Goal: Communication & Community: Participate in discussion

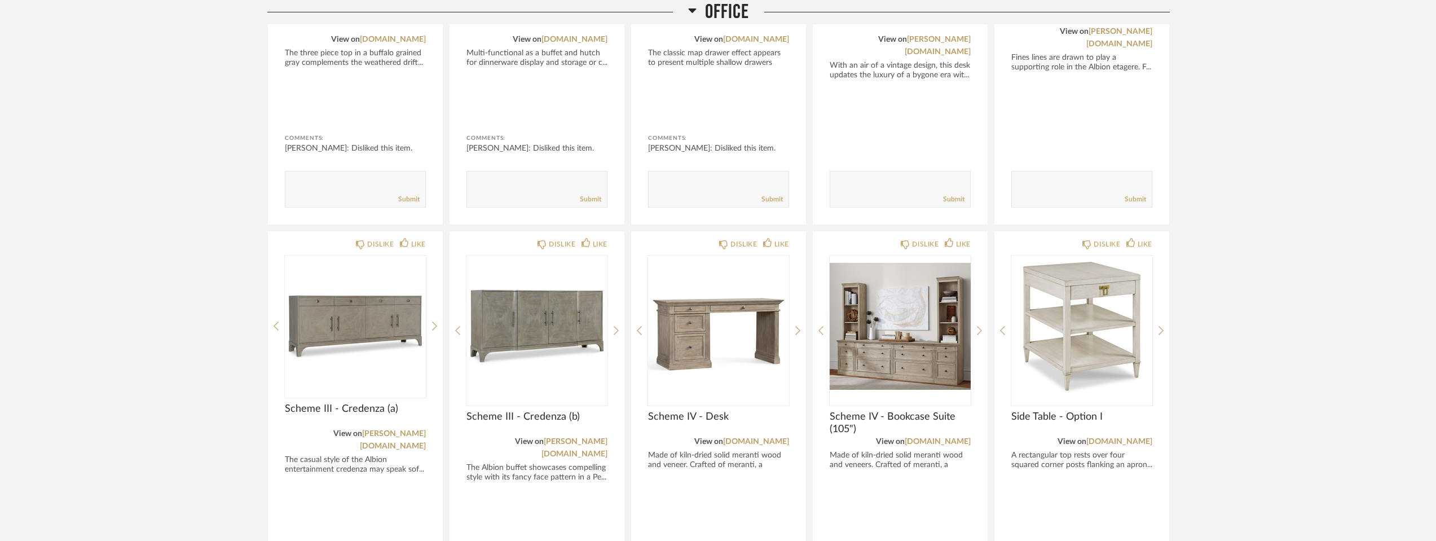
scroll to position [3307, 0]
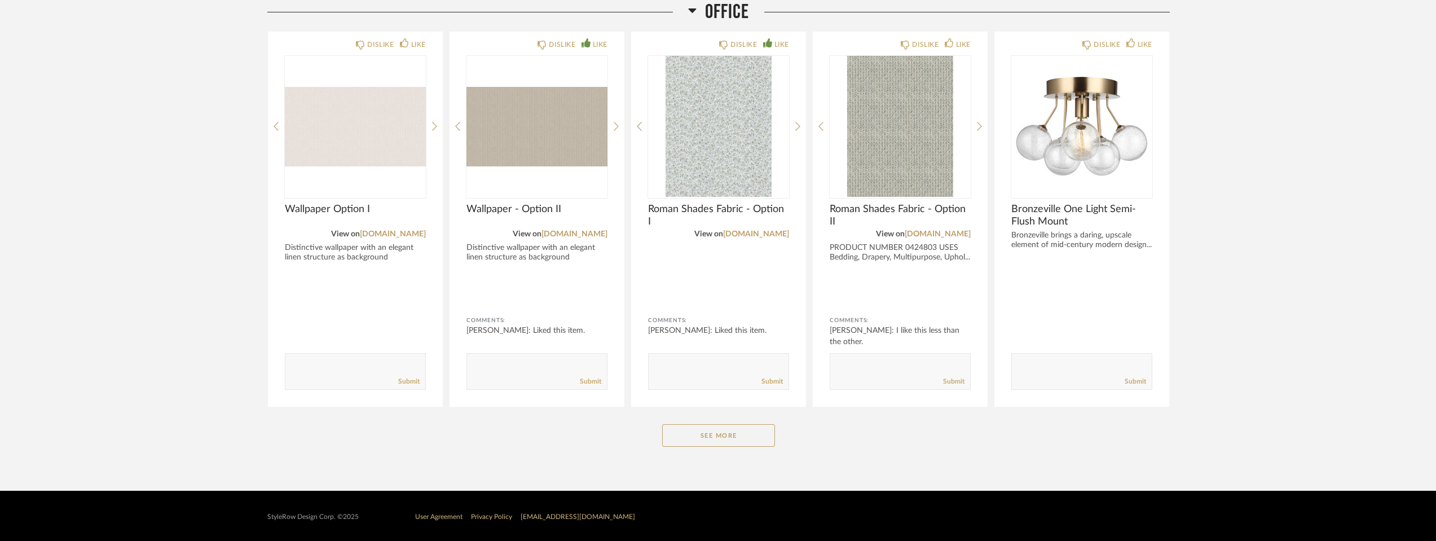
scroll to position [2184, 0]
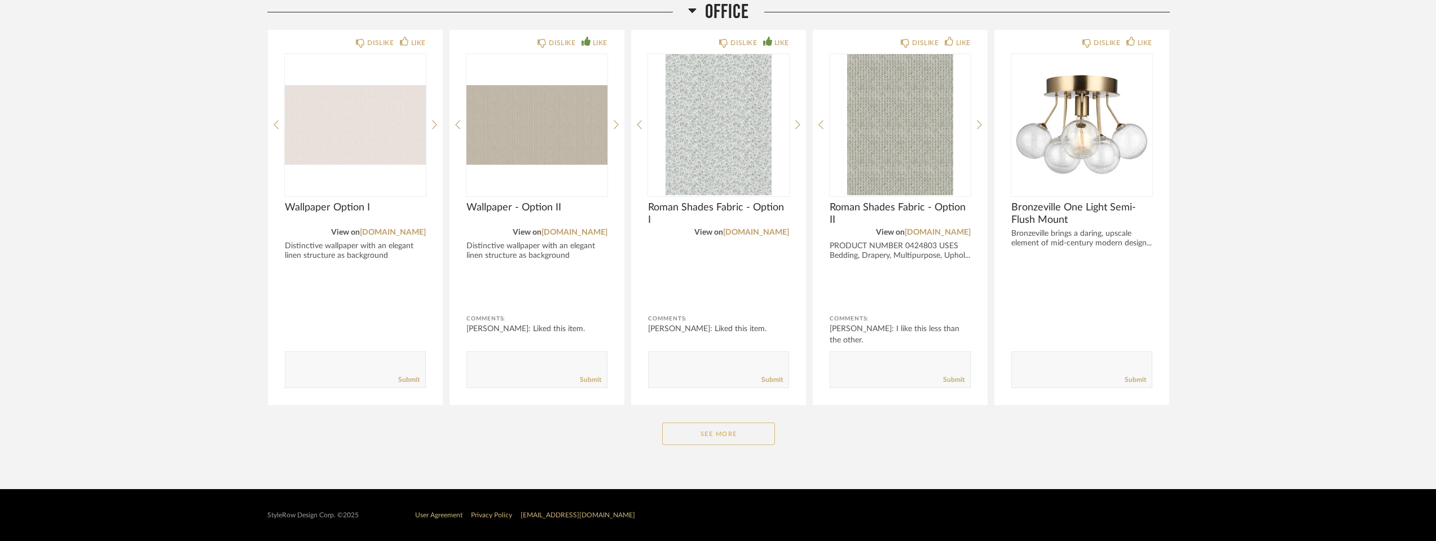
click at [731, 434] on button "See More" at bounding box center [718, 433] width 113 height 23
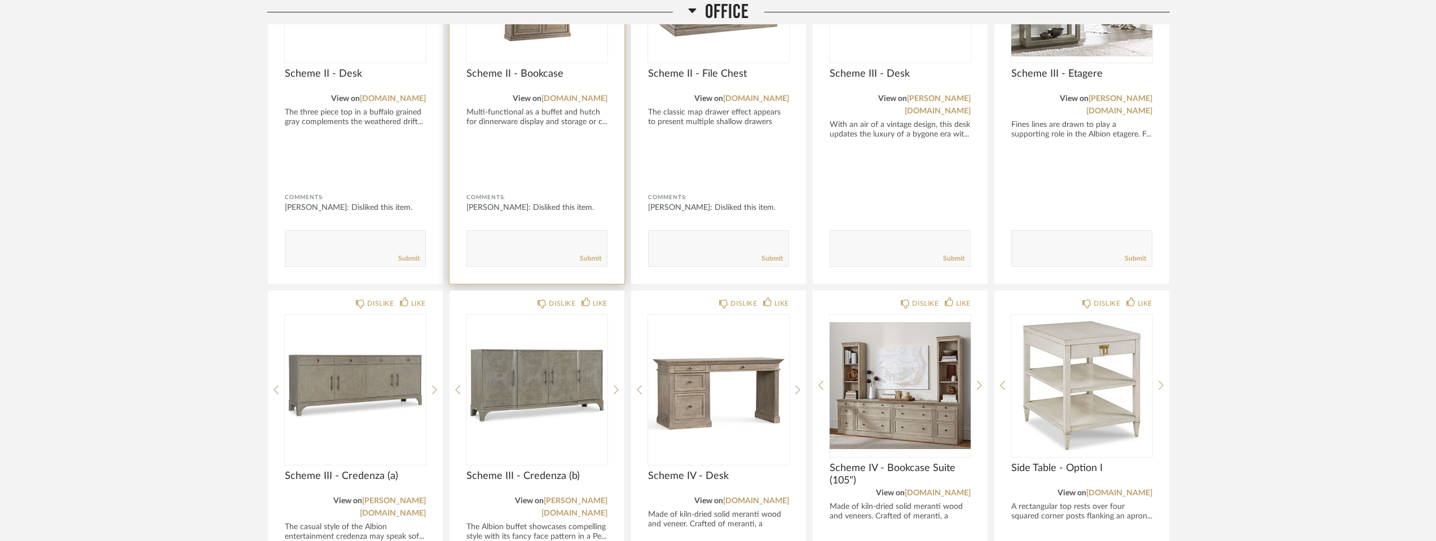
scroll to position [3086, 0]
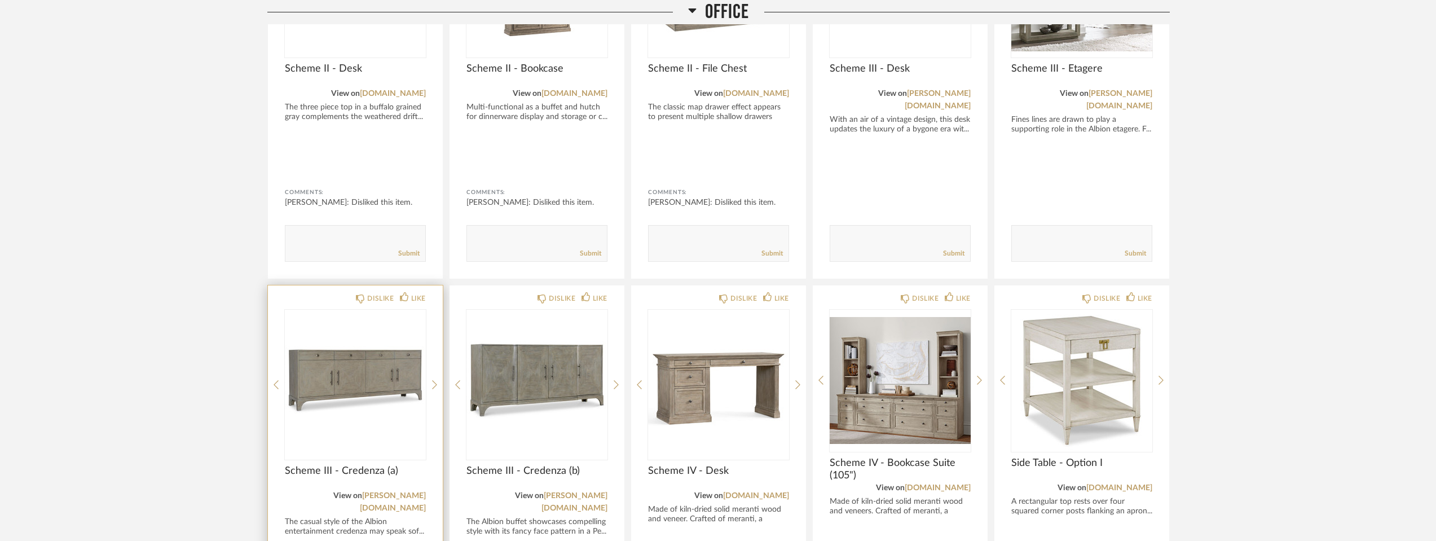
click at [367, 465] on span "Scheme III - Credenza (a)" at bounding box center [355, 471] width 141 height 12
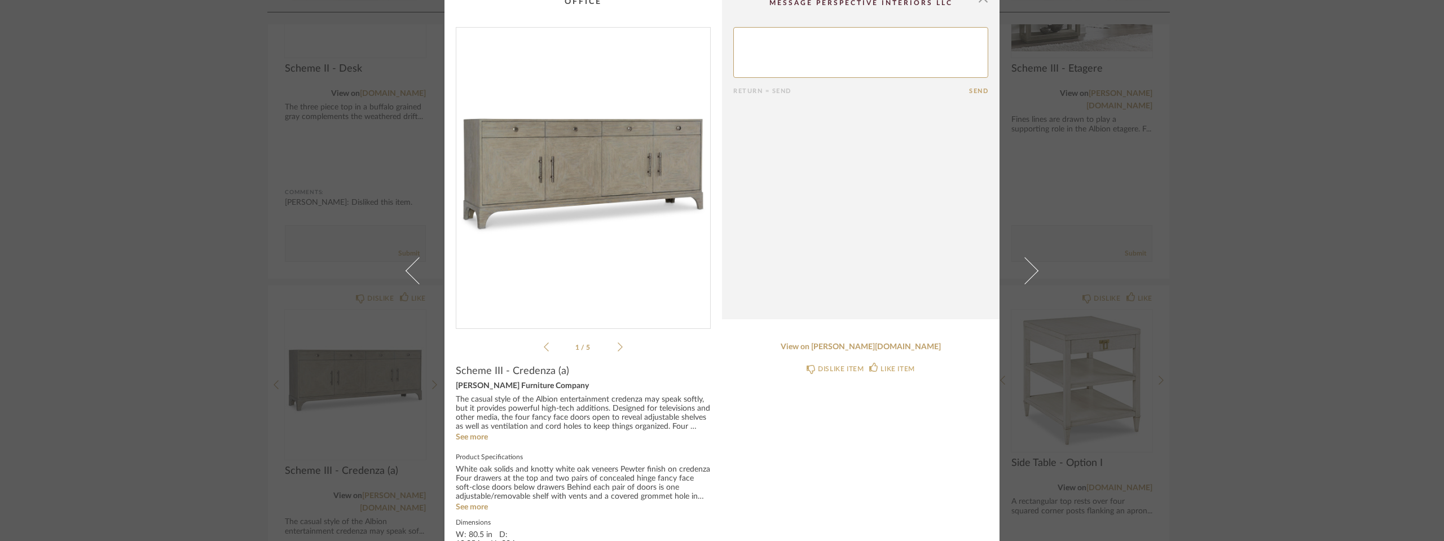
scroll to position [0, 0]
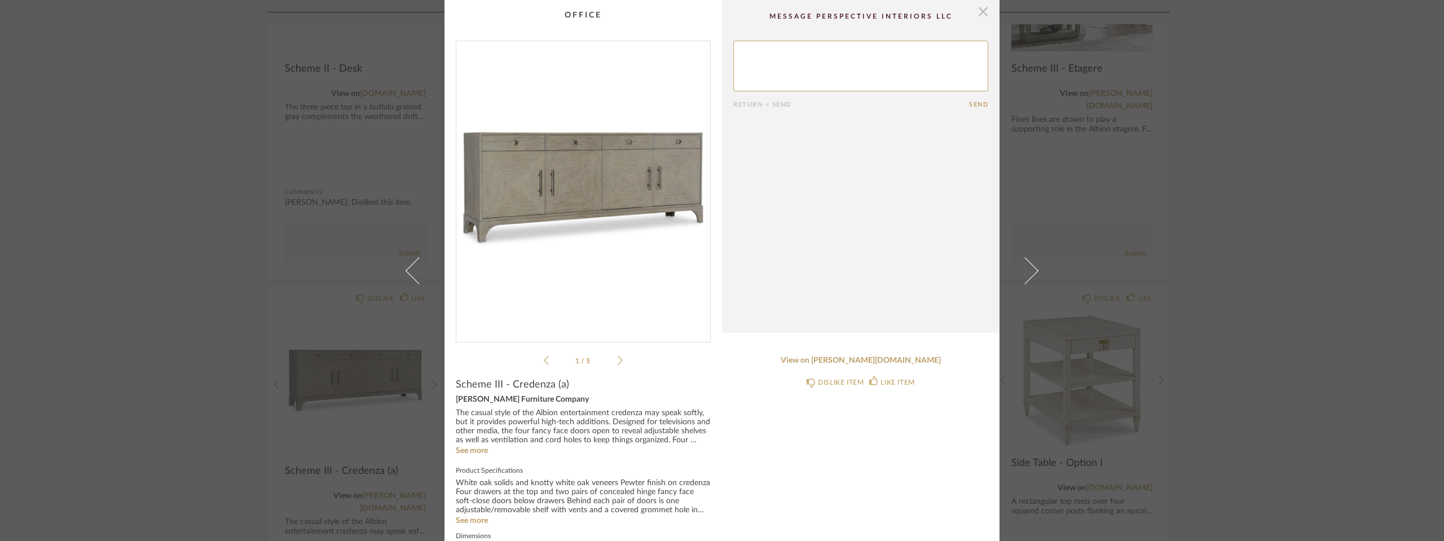
click at [976, 12] on span "button" at bounding box center [983, 11] width 23 height 23
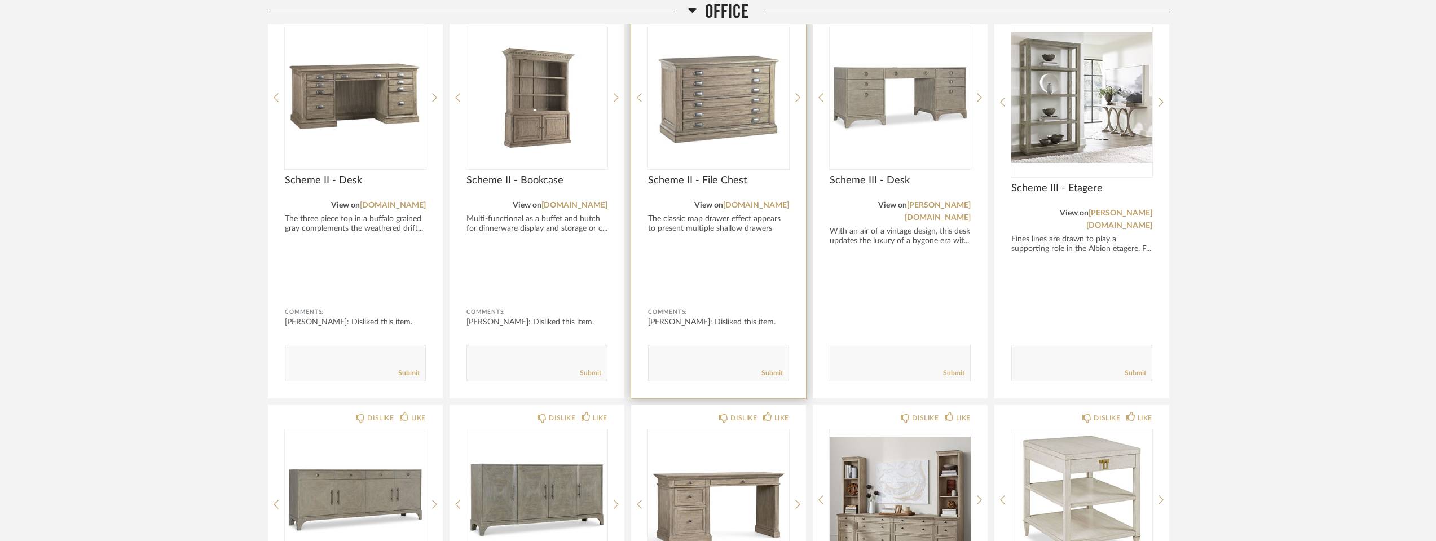
scroll to position [2973, 0]
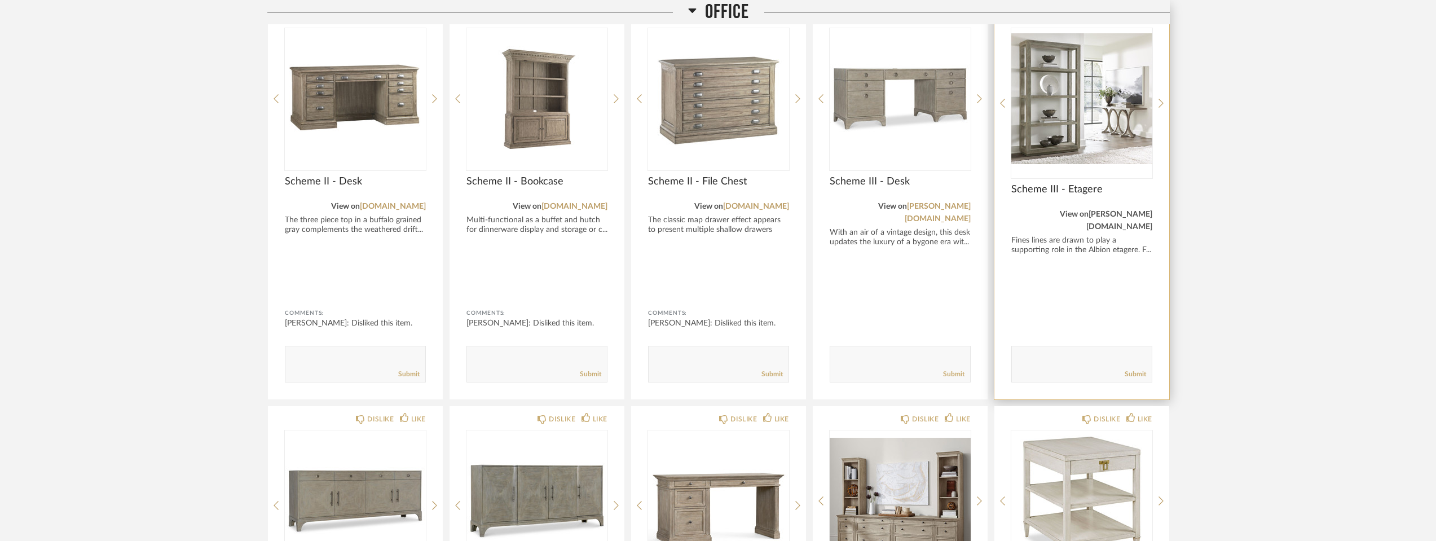
click at [1128, 215] on link "[PERSON_NAME][DOMAIN_NAME]" at bounding box center [1119, 220] width 66 height 20
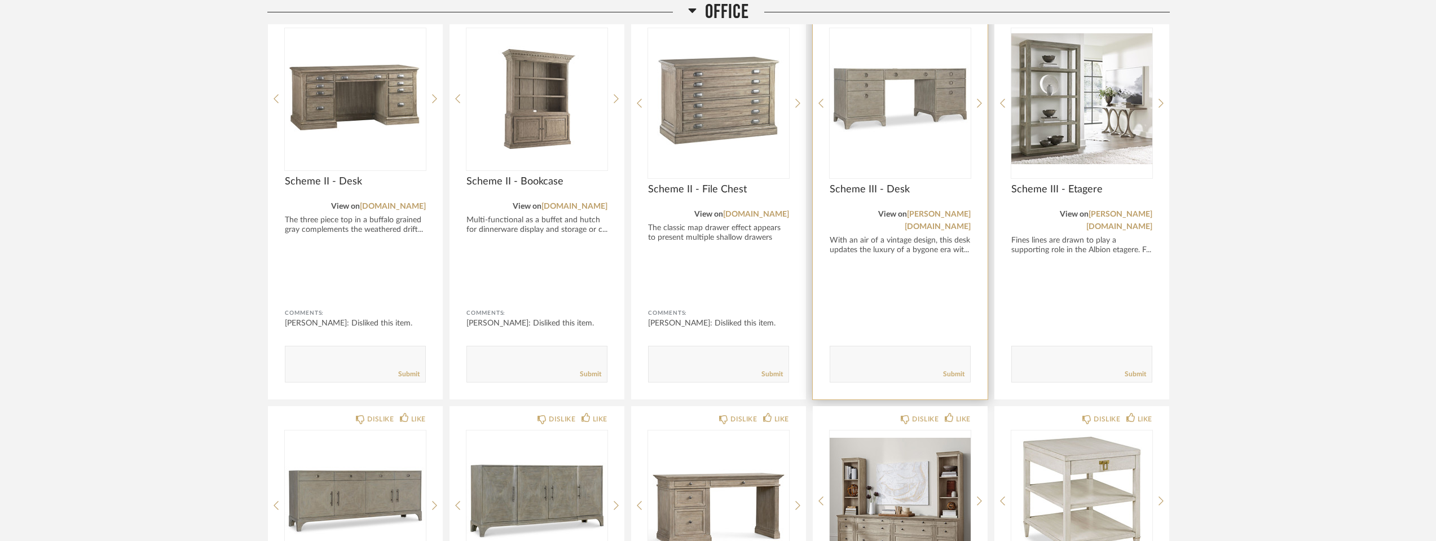
click at [850, 87] on img "0" at bounding box center [900, 98] width 141 height 141
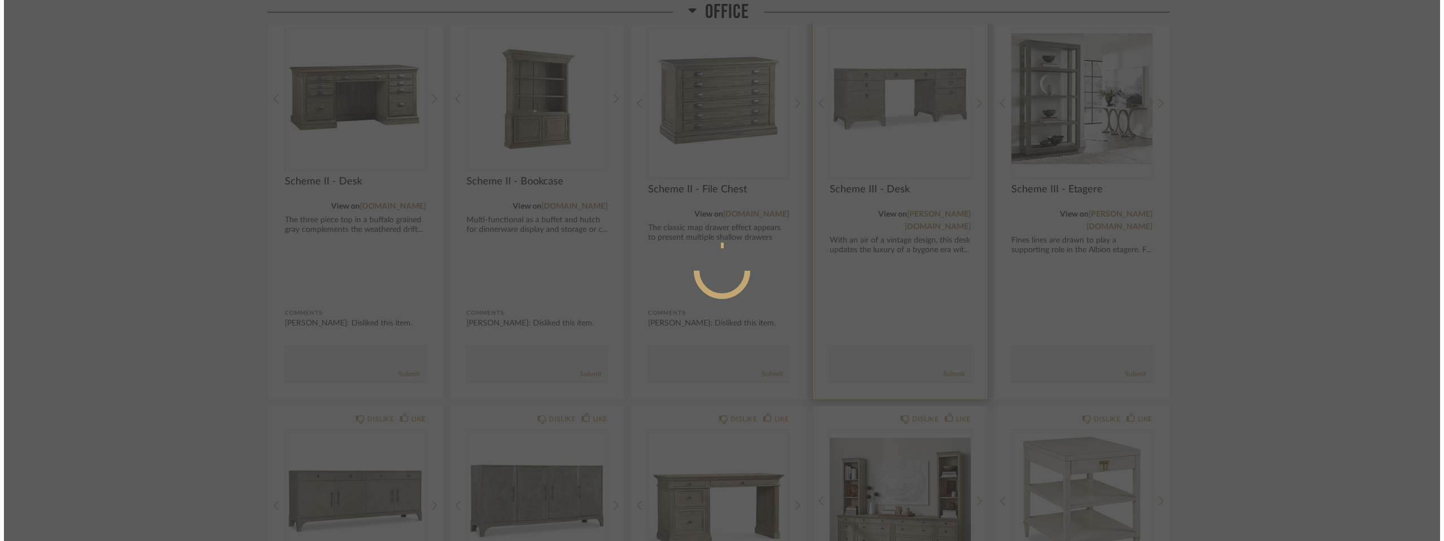
scroll to position [0, 0]
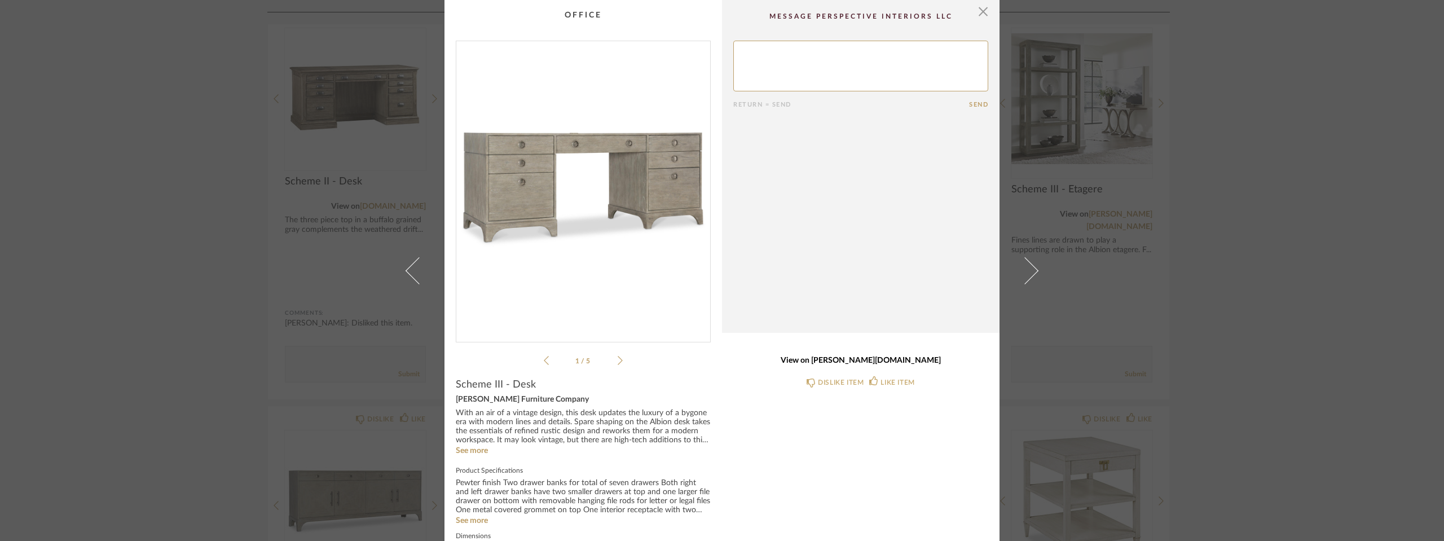
click at [866, 360] on link "View on [PERSON_NAME][DOMAIN_NAME]" at bounding box center [860, 361] width 255 height 10
click at [978, 12] on span "button" at bounding box center [983, 11] width 23 height 23
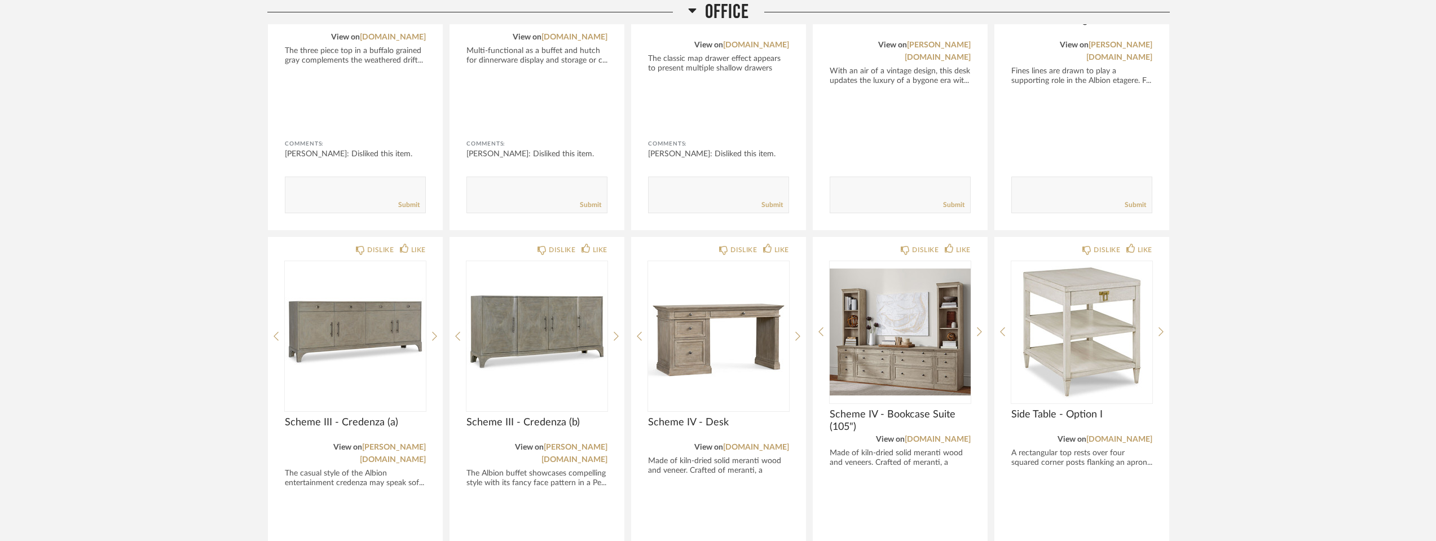
scroll to position [3199, 0]
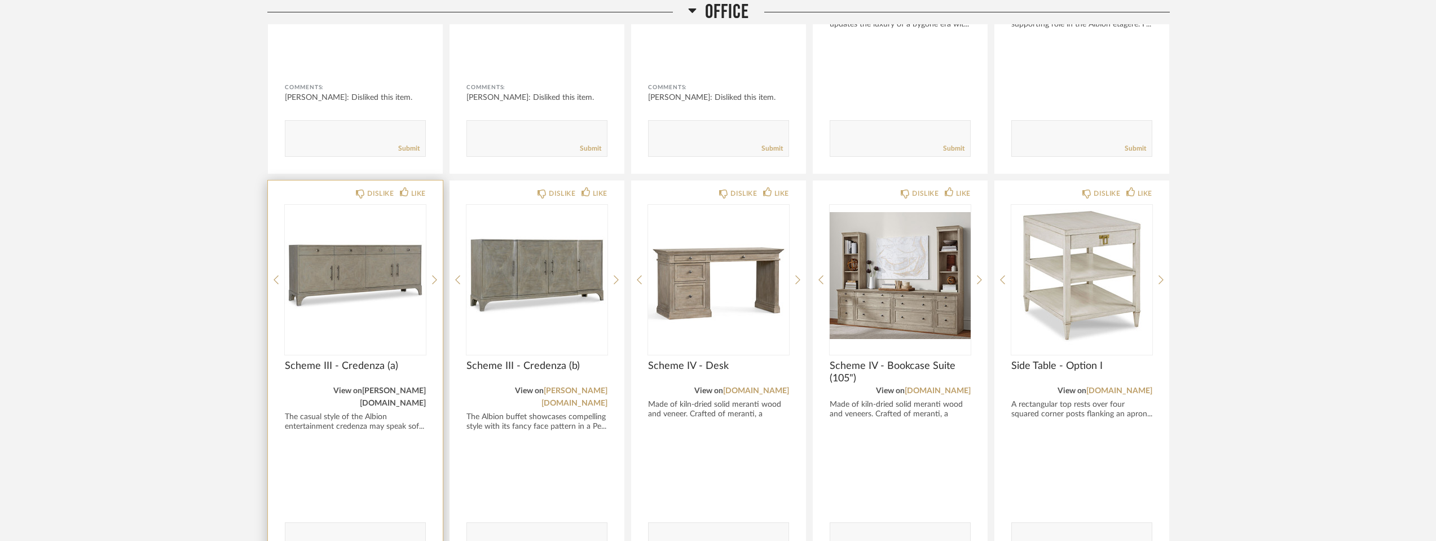
click at [378, 387] on link "[PERSON_NAME][DOMAIN_NAME]" at bounding box center [393, 397] width 66 height 20
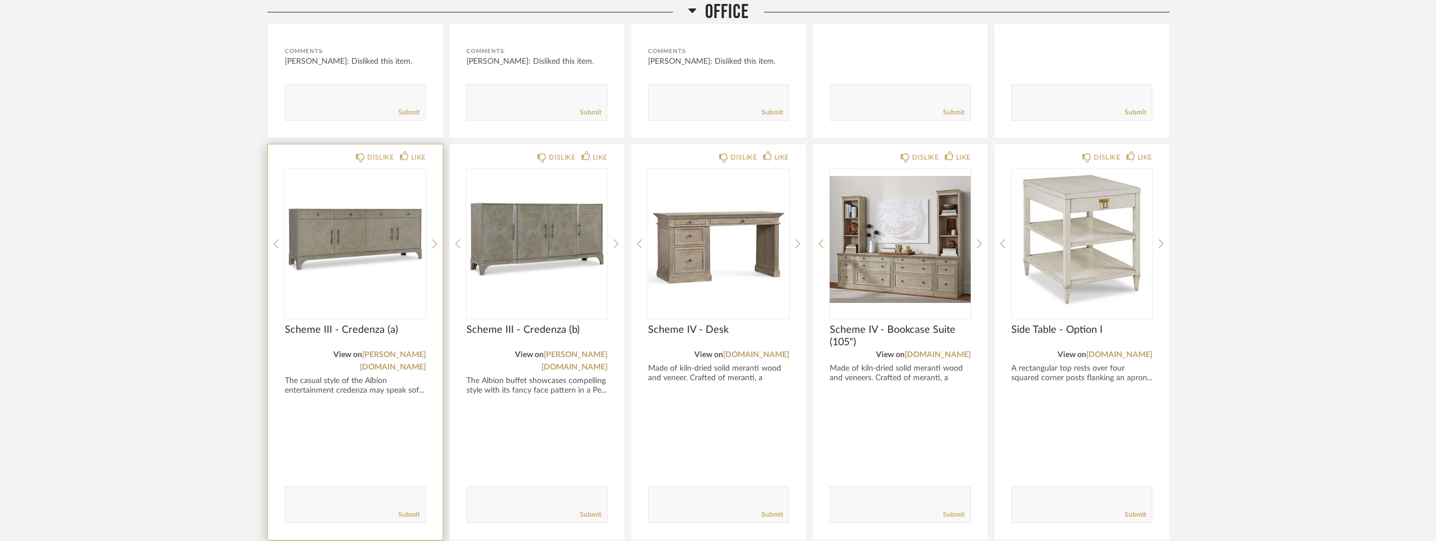
scroll to position [3255, 0]
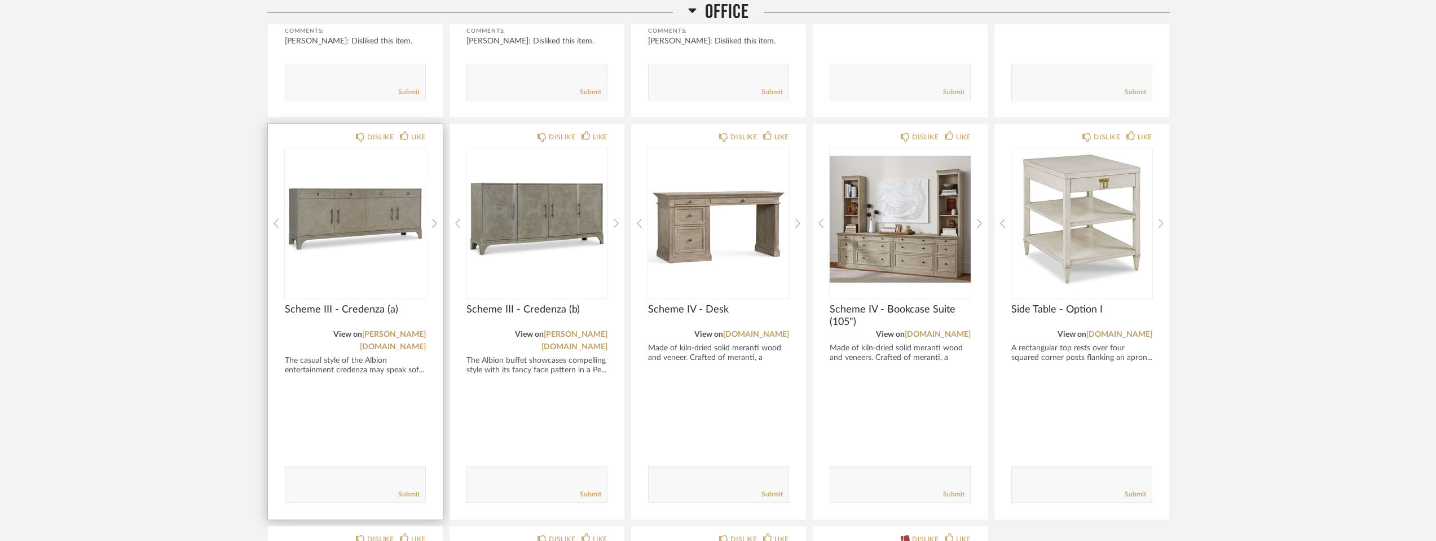
click at [378, 471] on textarea at bounding box center [355, 478] width 140 height 15
click at [347, 471] on textarea at bounding box center [355, 478] width 140 height 15
click at [346, 471] on textarea at bounding box center [355, 478] width 140 height 15
type textarea "I don't think this would give me the right storage."
click at [404, 489] on link "Submit" at bounding box center [408, 494] width 21 height 10
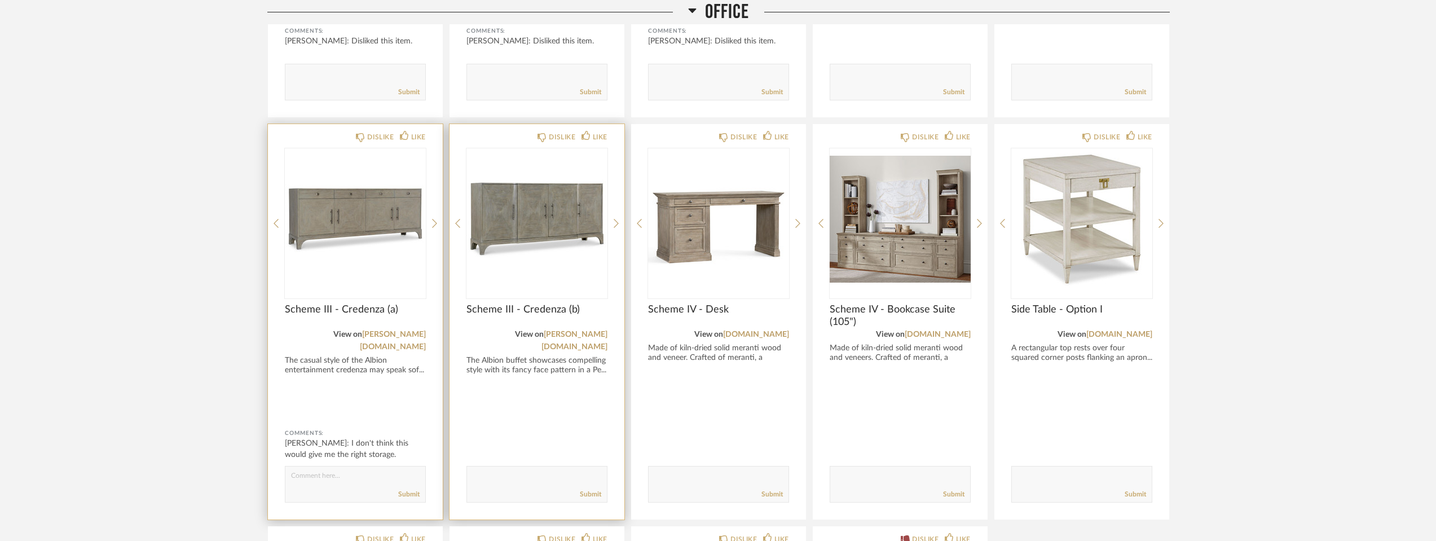
click at [531, 204] on img "0" at bounding box center [536, 218] width 141 height 141
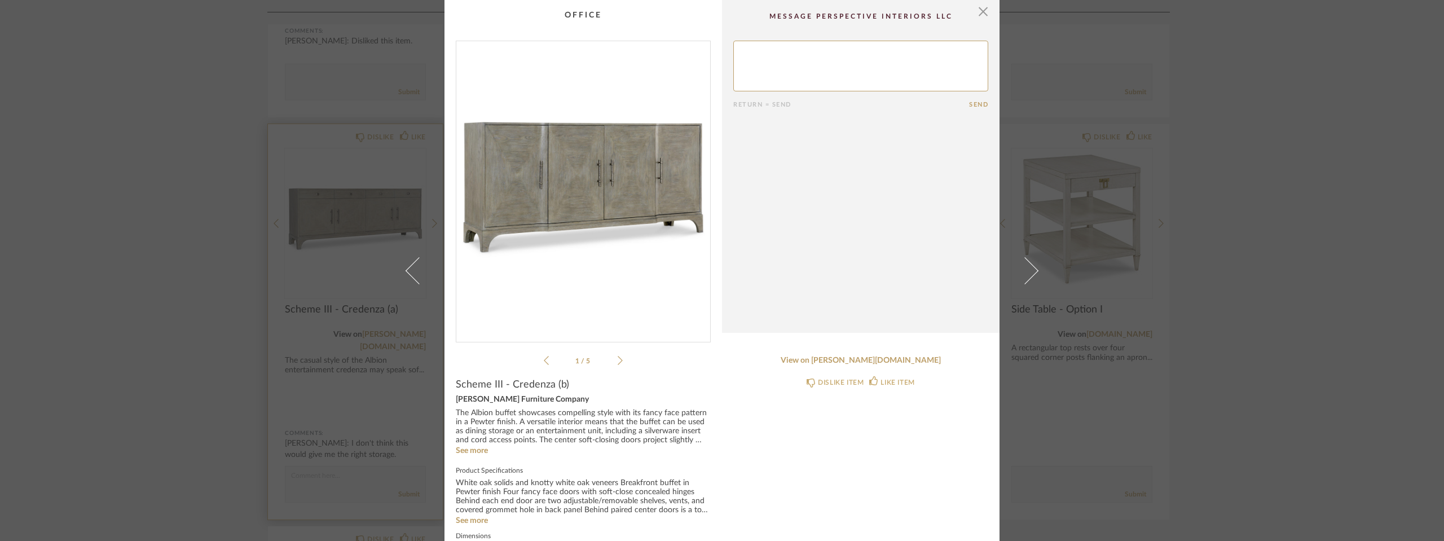
click at [624, 365] on div "1 / 5" at bounding box center [583, 204] width 255 height 327
click at [617, 356] on icon at bounding box center [619, 360] width 5 height 10
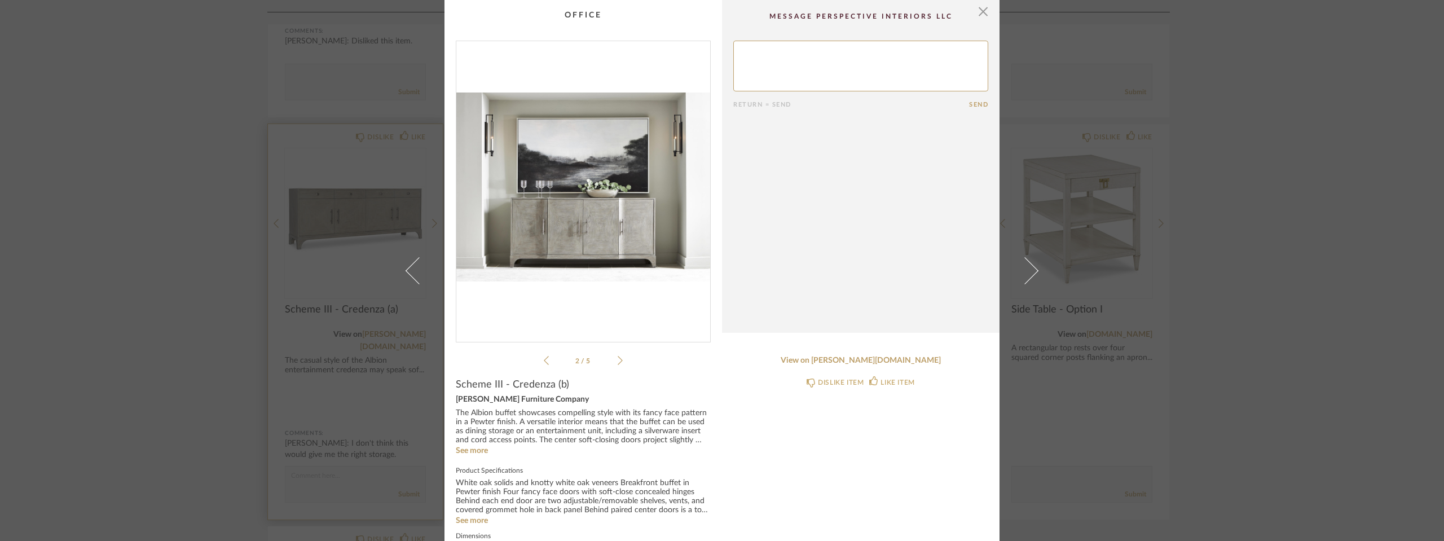
click at [617, 356] on icon at bounding box center [619, 360] width 5 height 10
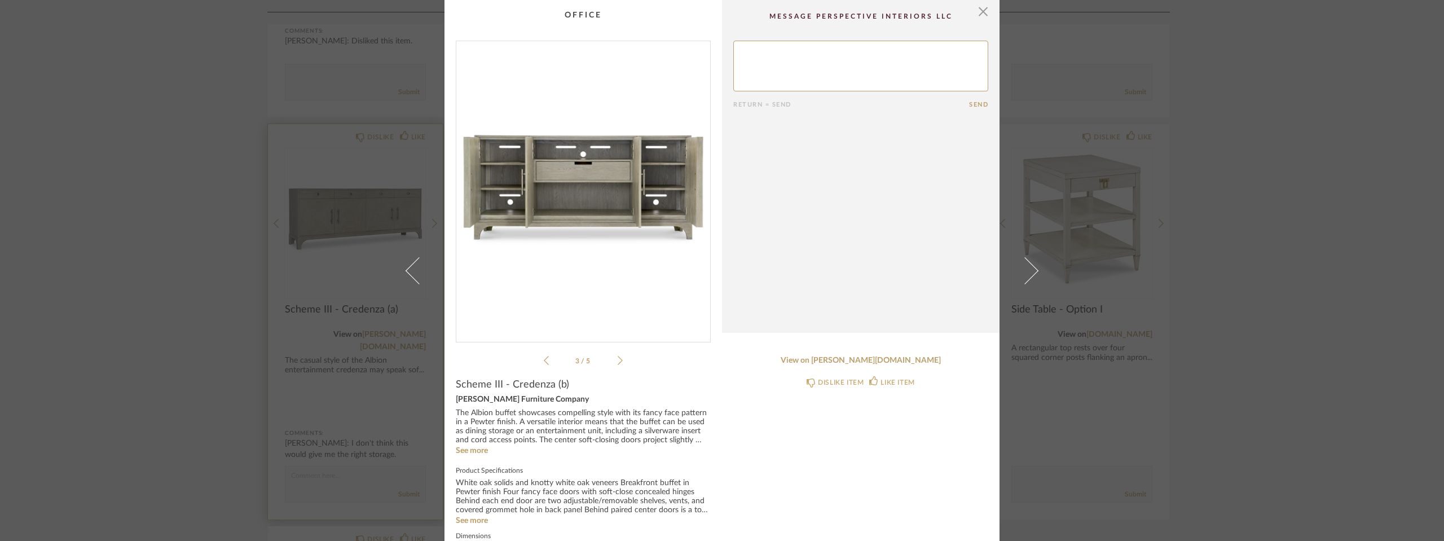
click at [612, 361] on li "3 / 5" at bounding box center [583, 361] width 69 height 14
click at [617, 359] on icon at bounding box center [619, 360] width 5 height 9
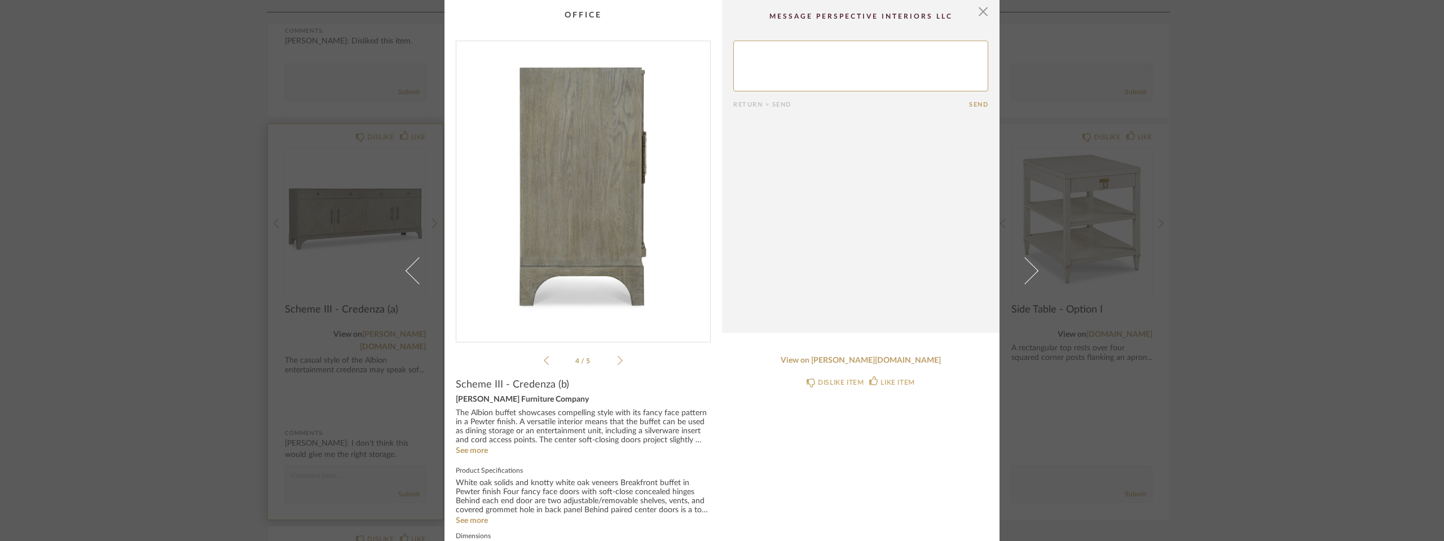
click at [619, 358] on div "4 / 5" at bounding box center [583, 204] width 255 height 327
click at [617, 359] on icon at bounding box center [619, 360] width 5 height 10
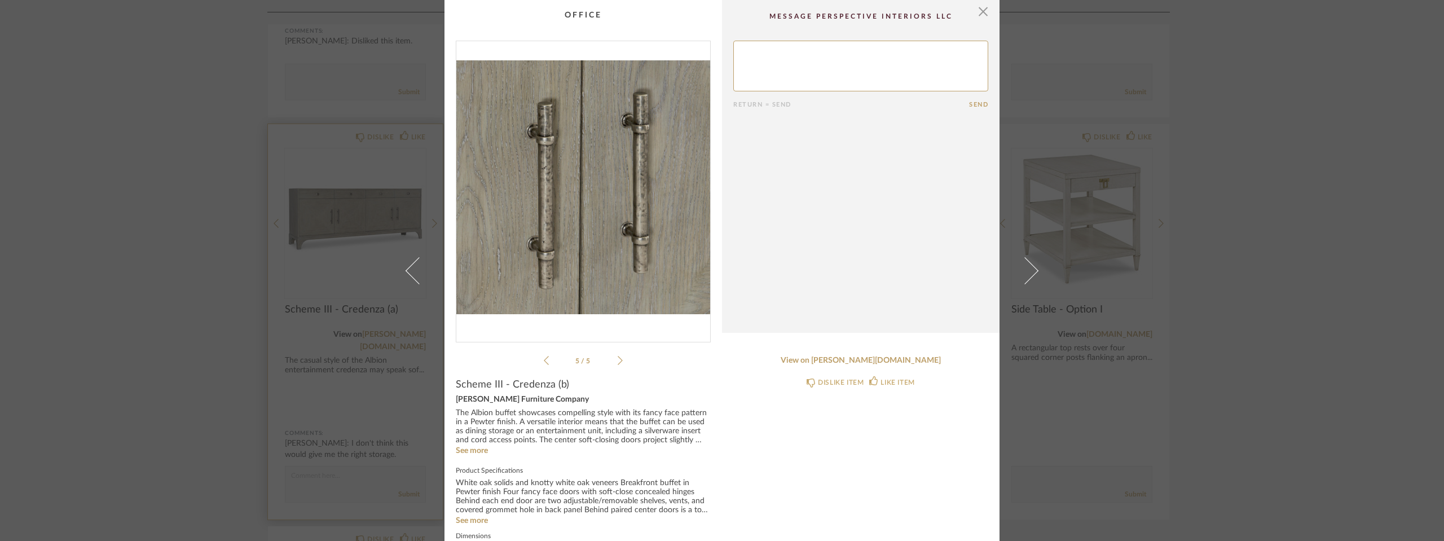
click at [617, 359] on icon at bounding box center [619, 360] width 5 height 10
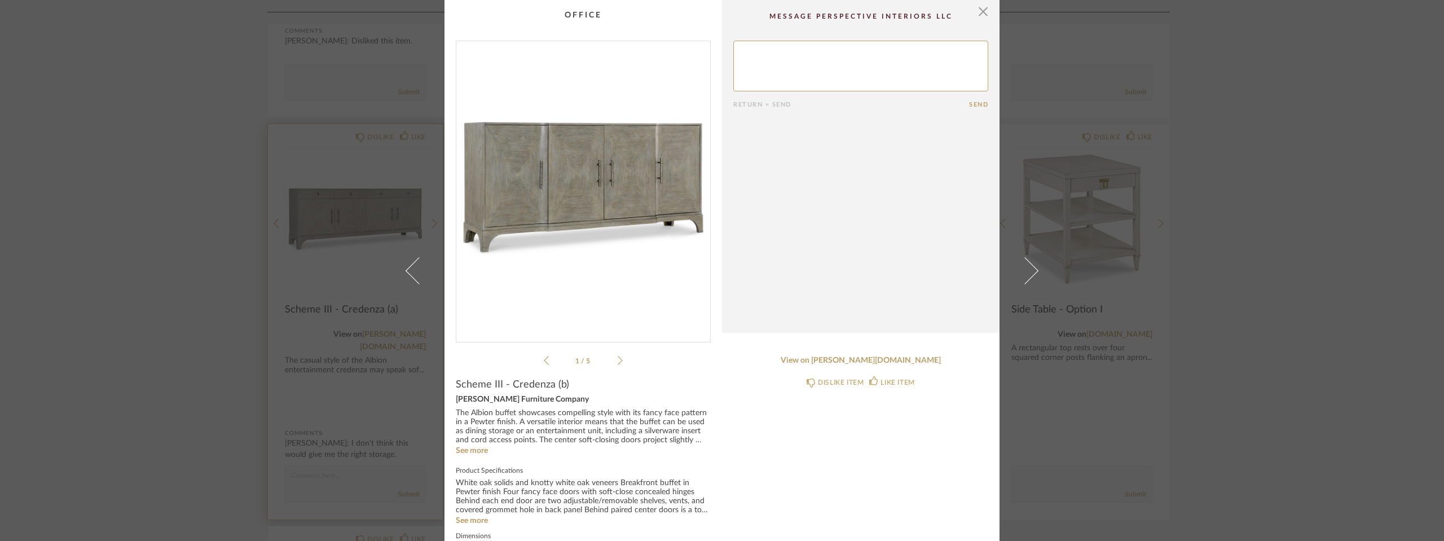
click at [617, 359] on icon at bounding box center [619, 360] width 5 height 10
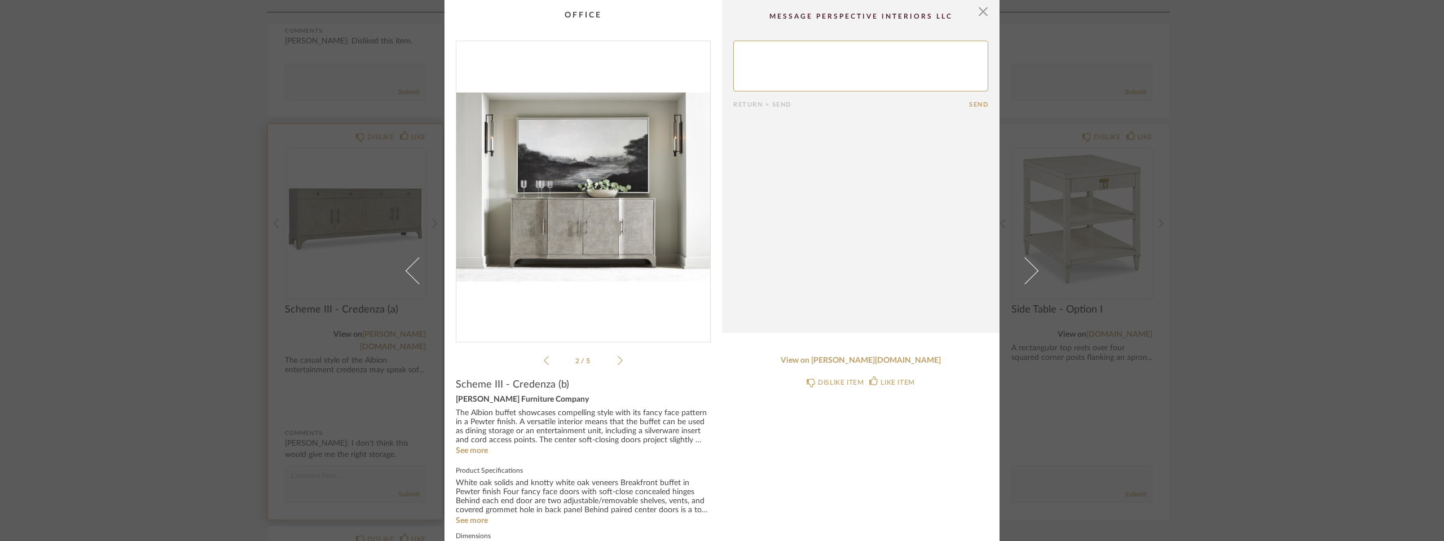
click at [617, 359] on icon at bounding box center [619, 360] width 5 height 10
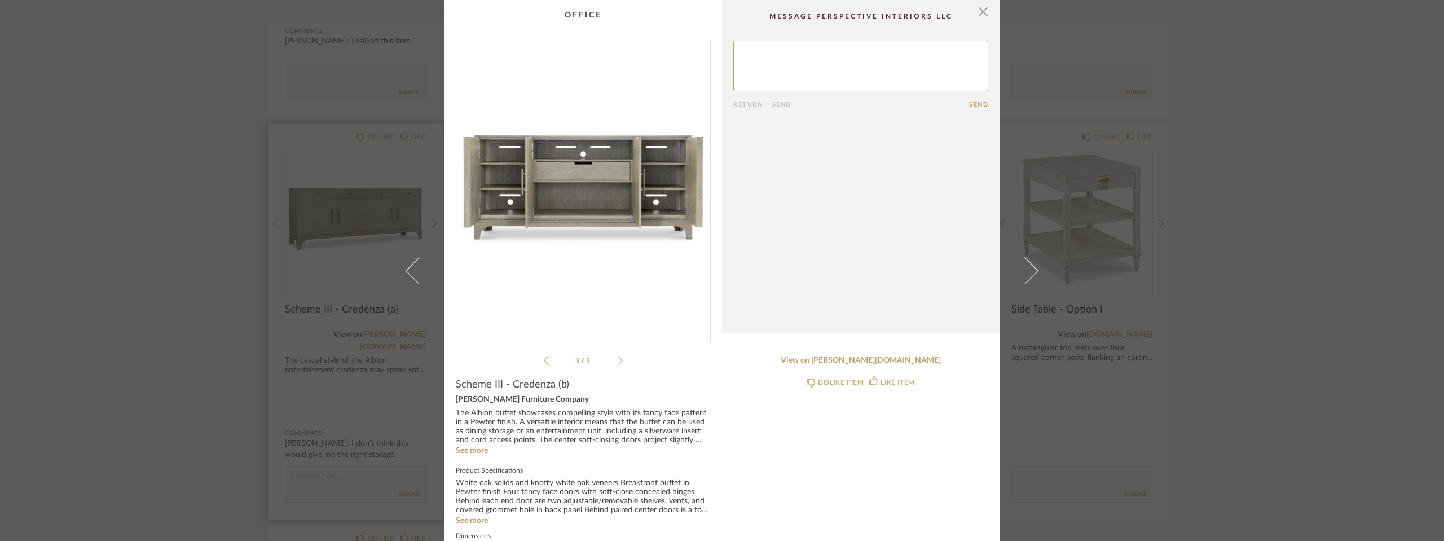
click at [831, 55] on textarea at bounding box center [860, 66] width 255 height 51
type textarea "Is this bigger than what I already have? I am concerned about the storage area."
click at [977, 99] on form "Return = Send Send" at bounding box center [860, 75] width 255 height 68
click at [978, 105] on button "Send" at bounding box center [978, 104] width 19 height 7
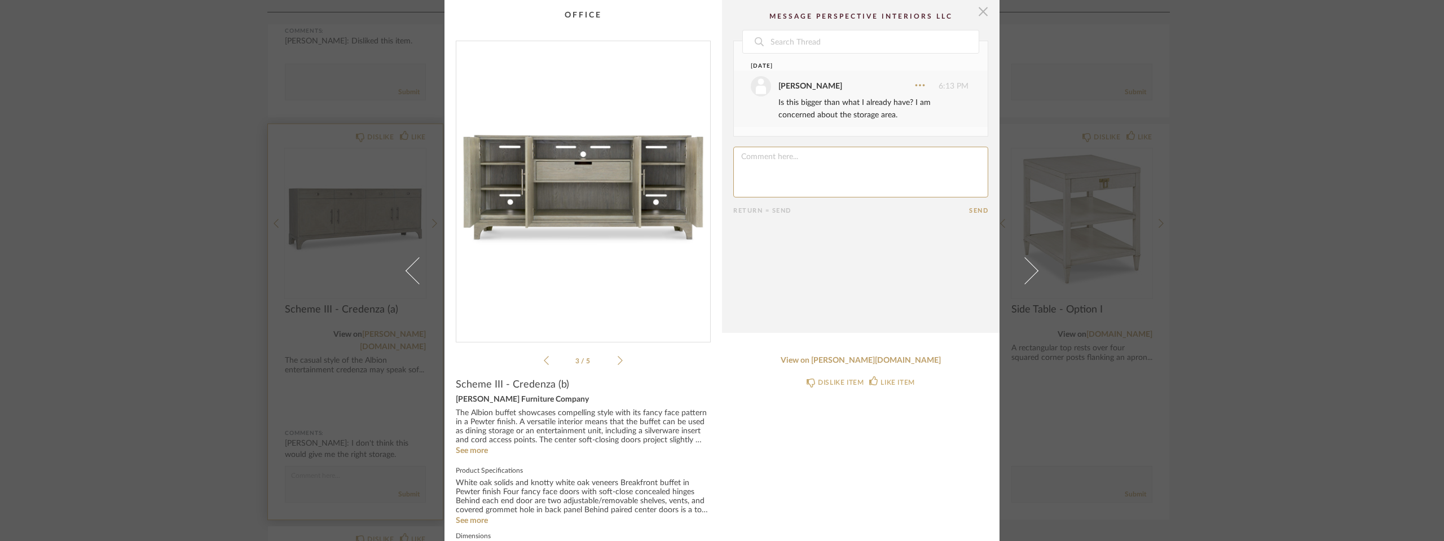
click at [978, 10] on span "button" at bounding box center [983, 11] width 23 height 23
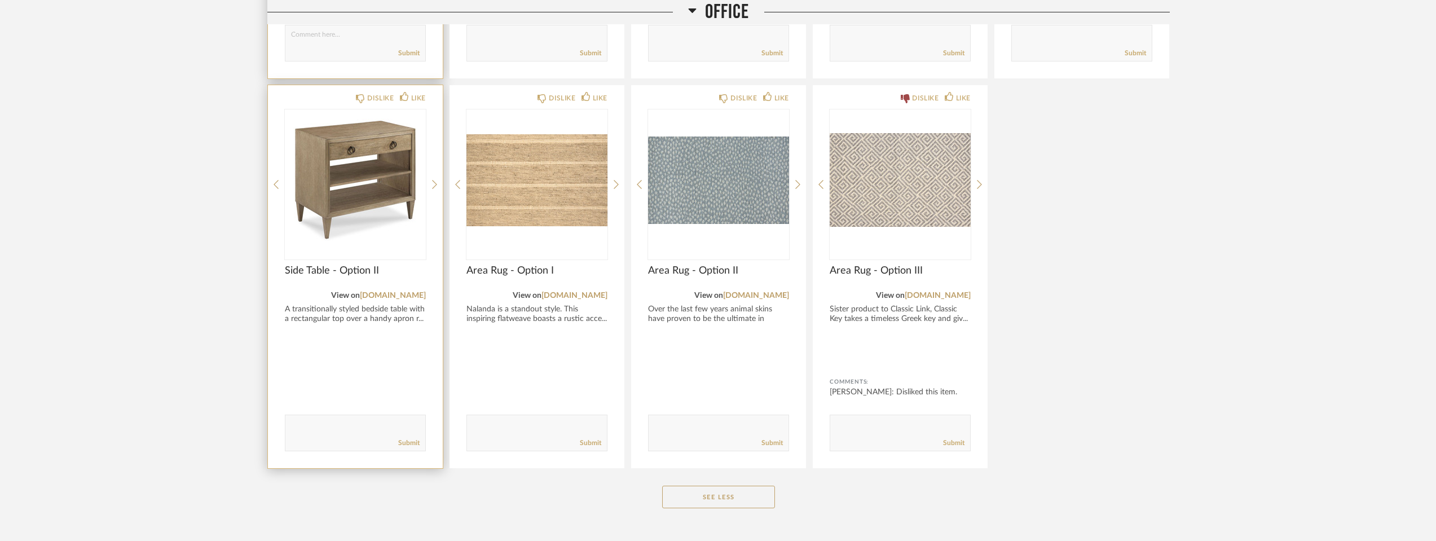
scroll to position [3707, 0]
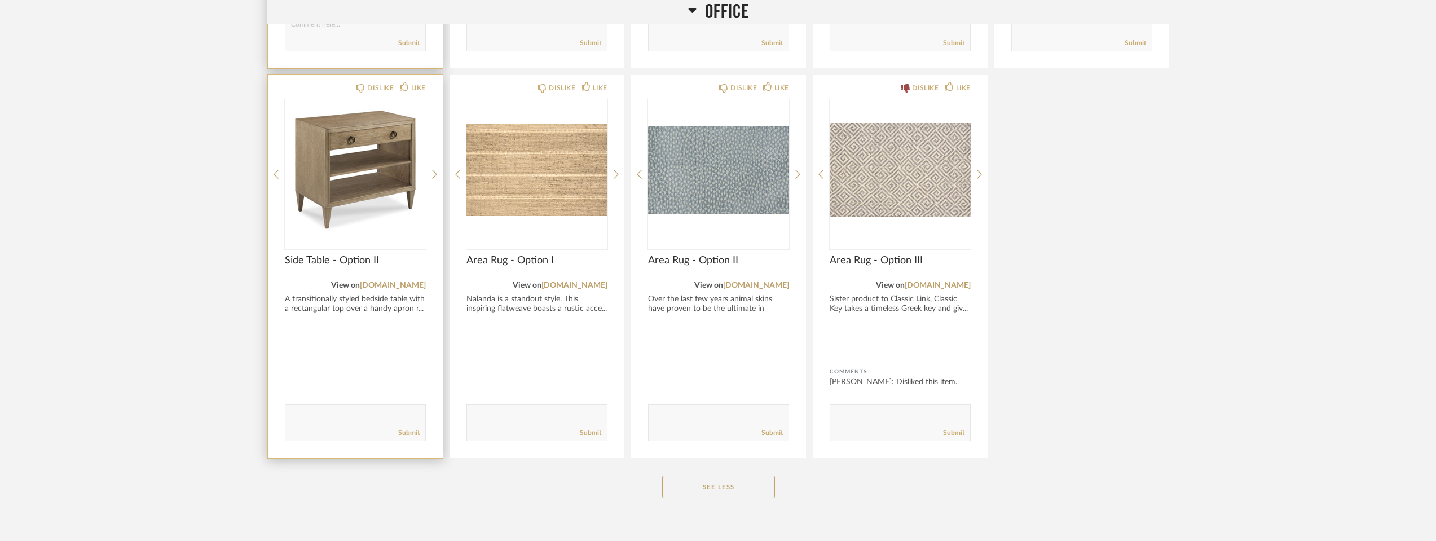
click at [354, 410] on textarea at bounding box center [355, 417] width 140 height 15
type textarea "I like this depending on what else we have."
click at [411, 428] on link "Submit" at bounding box center [408, 433] width 21 height 10
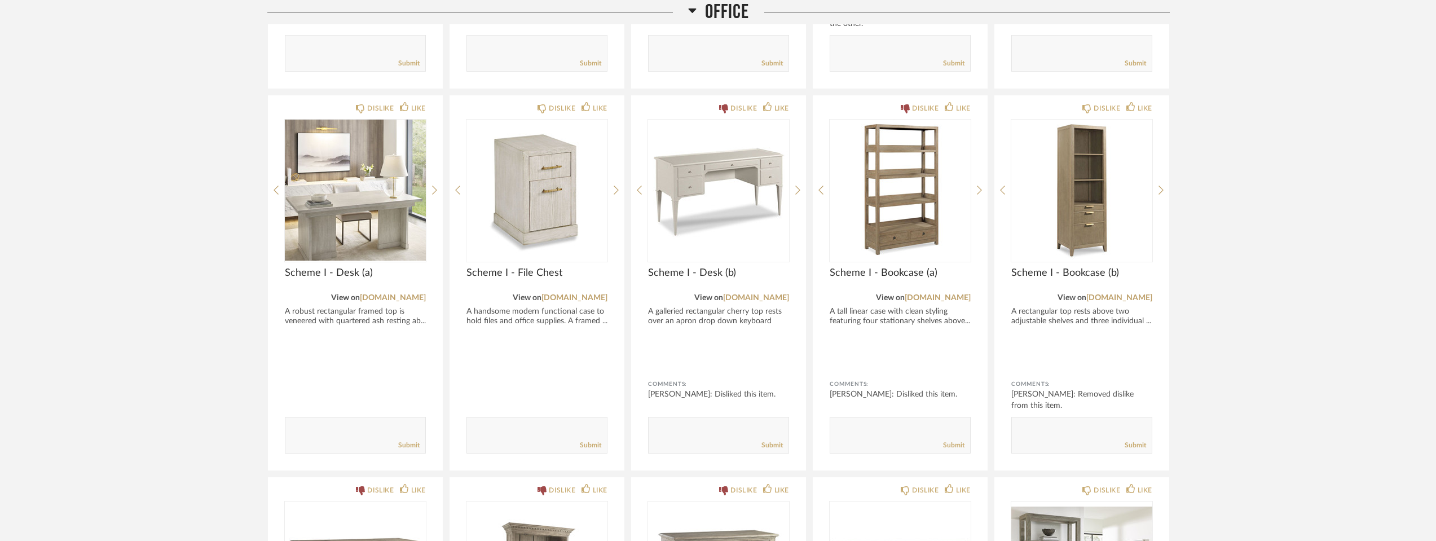
scroll to position [2522, 0]
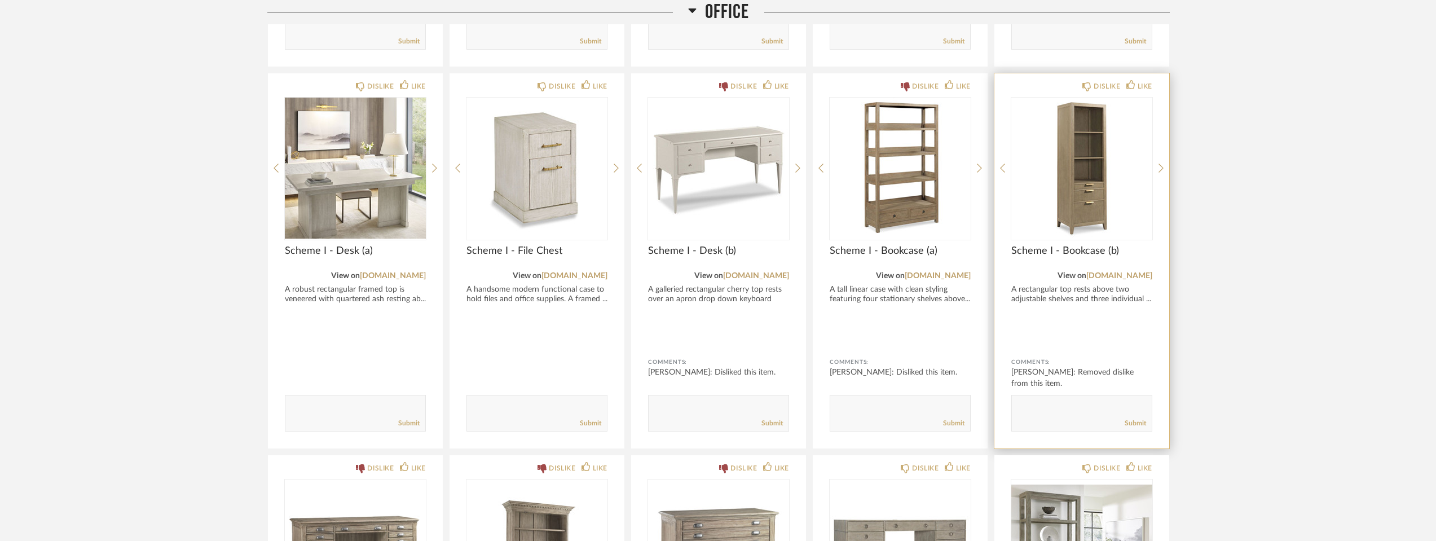
drag, startPoint x: 1044, startPoint y: 413, endPoint x: 1064, endPoint y: 395, distance: 26.7
click at [1043, 413] on textarea at bounding box center [1082, 407] width 140 height 15
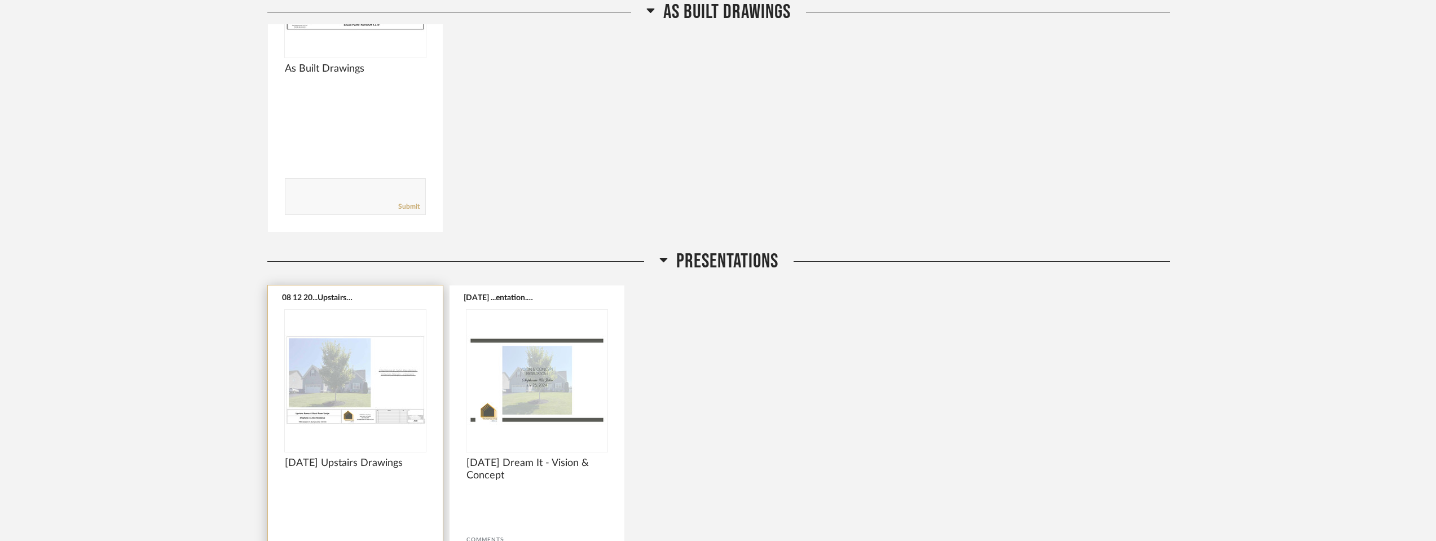
scroll to position [1564, 0]
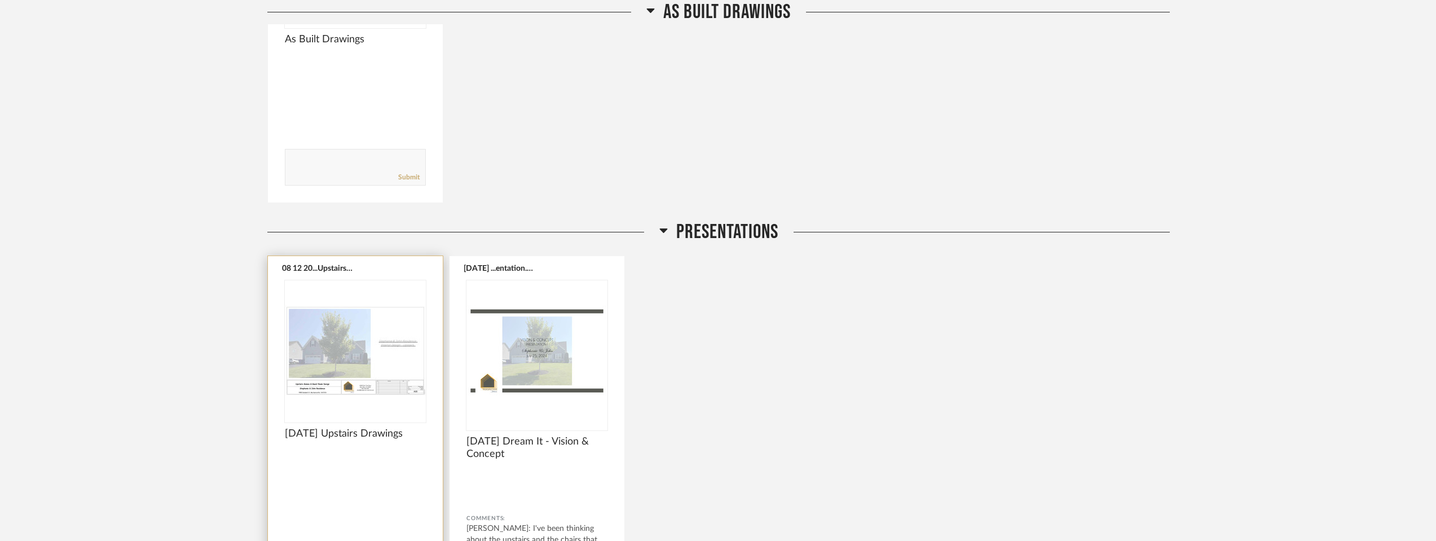
click at [292, 343] on img "0" at bounding box center [355, 350] width 141 height 141
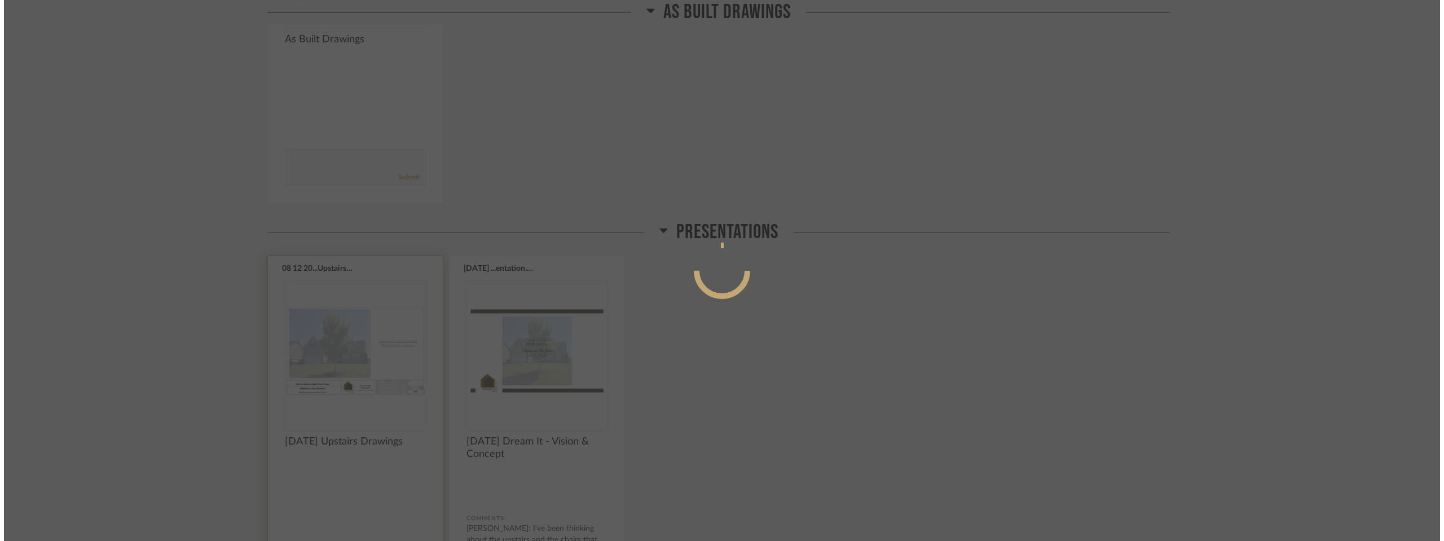
scroll to position [0, 0]
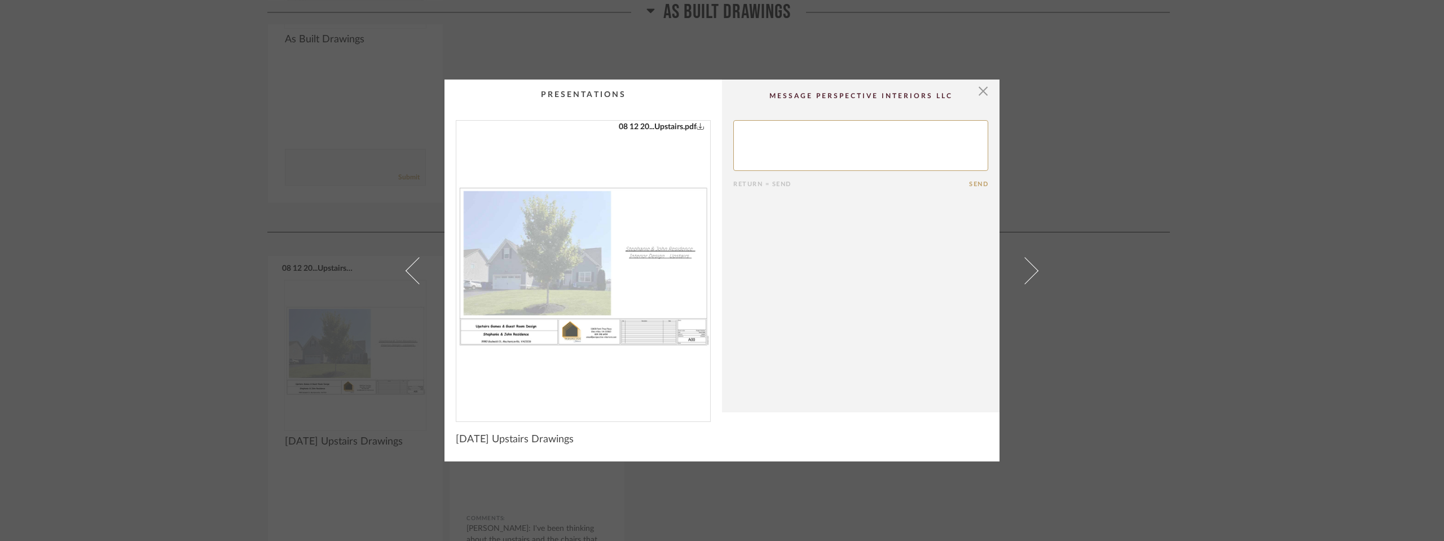
click at [615, 259] on img "0" at bounding box center [583, 267] width 254 height 292
